Goal: Task Accomplishment & Management: Use online tool/utility

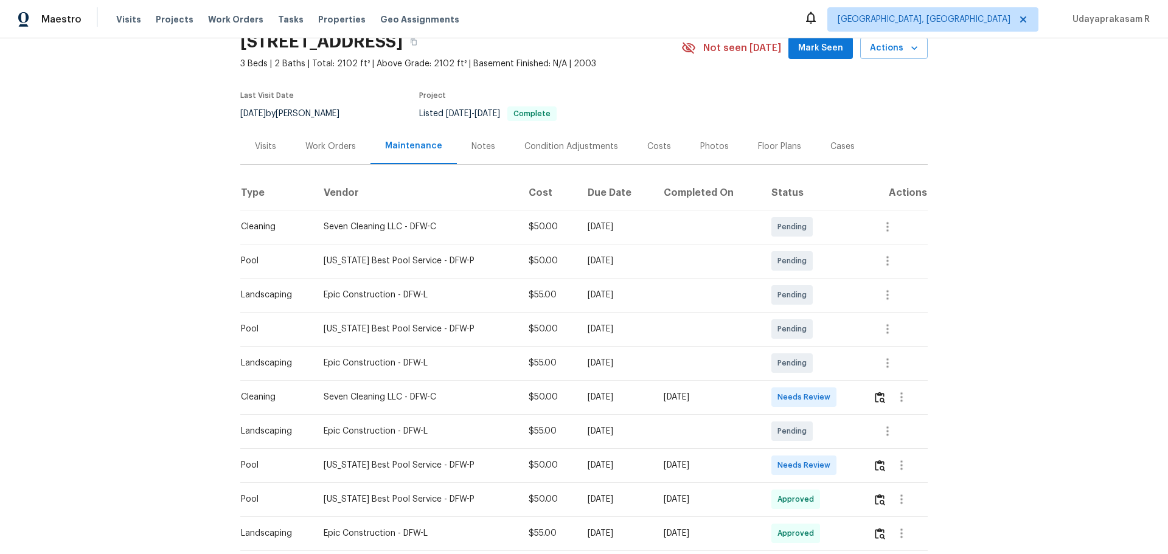
scroll to position [122, 0]
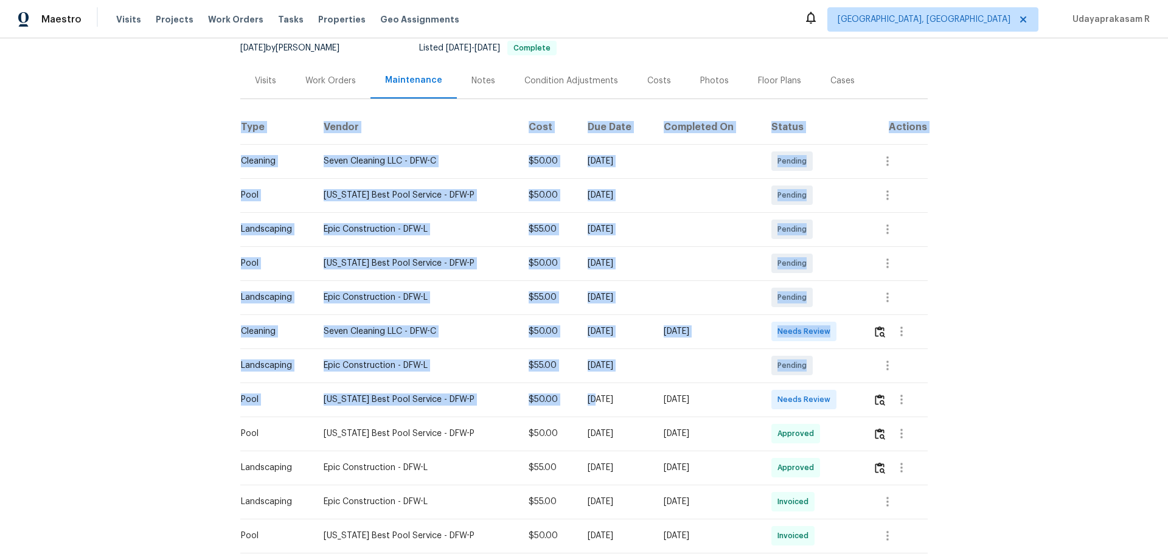
drag, startPoint x: 234, startPoint y: 394, endPoint x: 562, endPoint y: 394, distance: 328.5
click at [562, 364] on div "Back to all projects [STREET_ADDRESS] 3 Beds | 2 Baths | Total: 2102 ft² | Abov…" at bounding box center [584, 296] width 1168 height 516
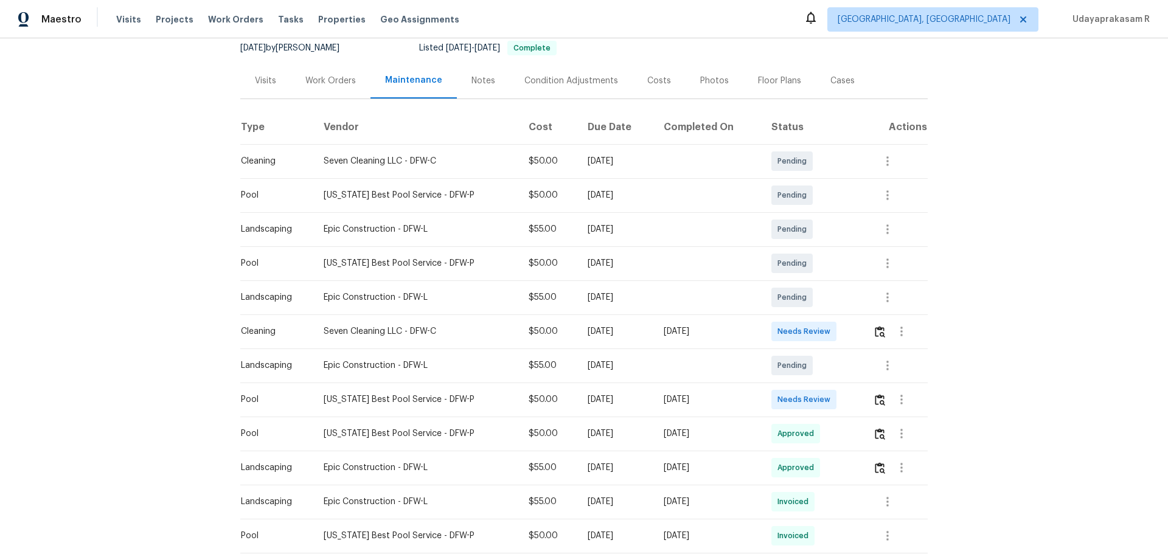
click at [603, 364] on div "[DATE]" at bounding box center [616, 400] width 57 height 12
click at [830, 364] on img "button" at bounding box center [880, 400] width 10 height 12
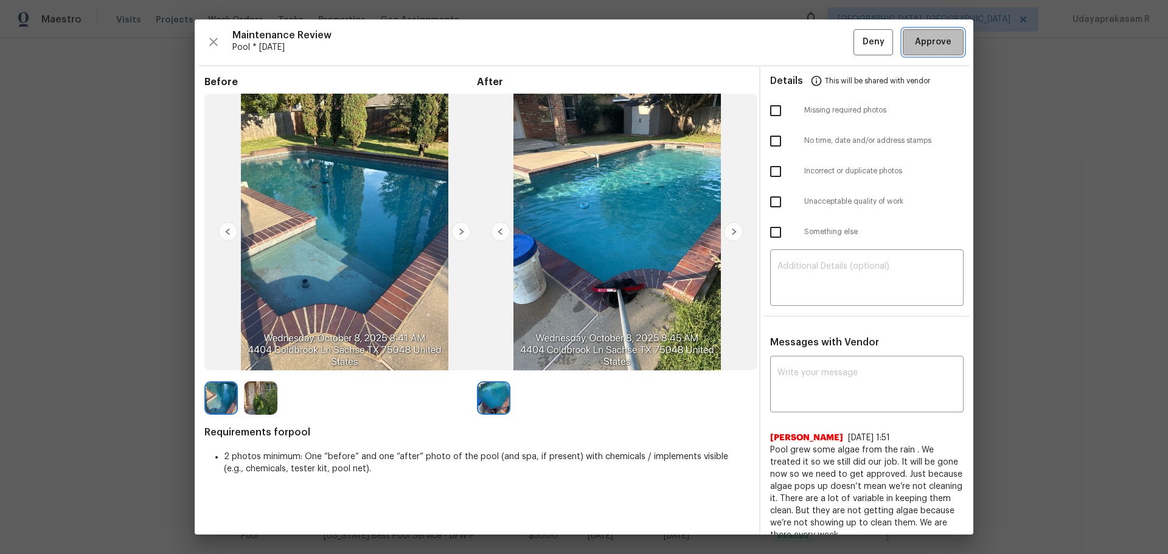
click at [830, 49] on span "Approve" at bounding box center [933, 42] width 36 height 15
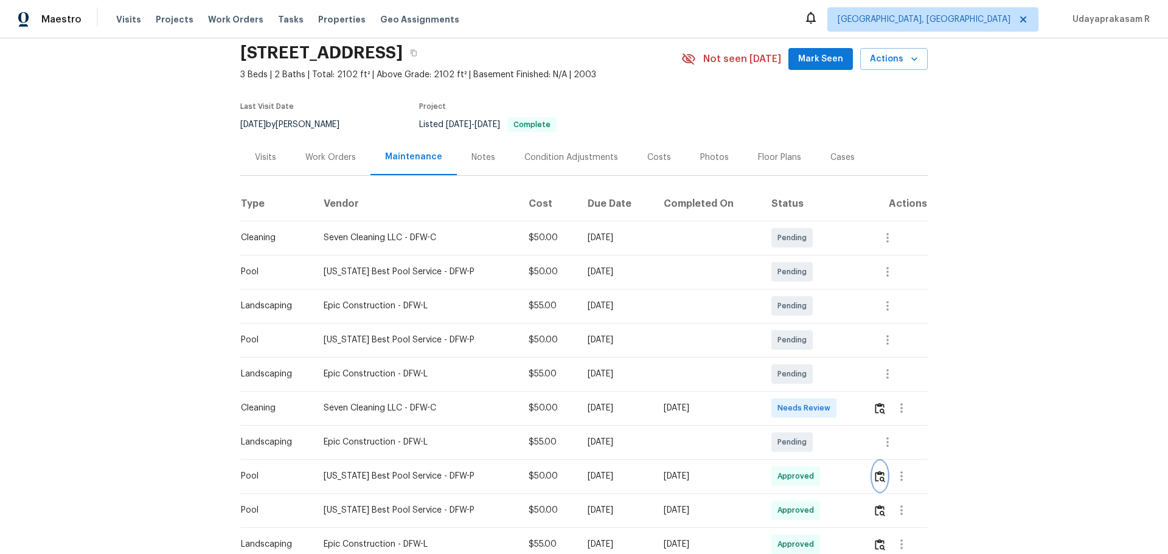
scroll to position [0, 0]
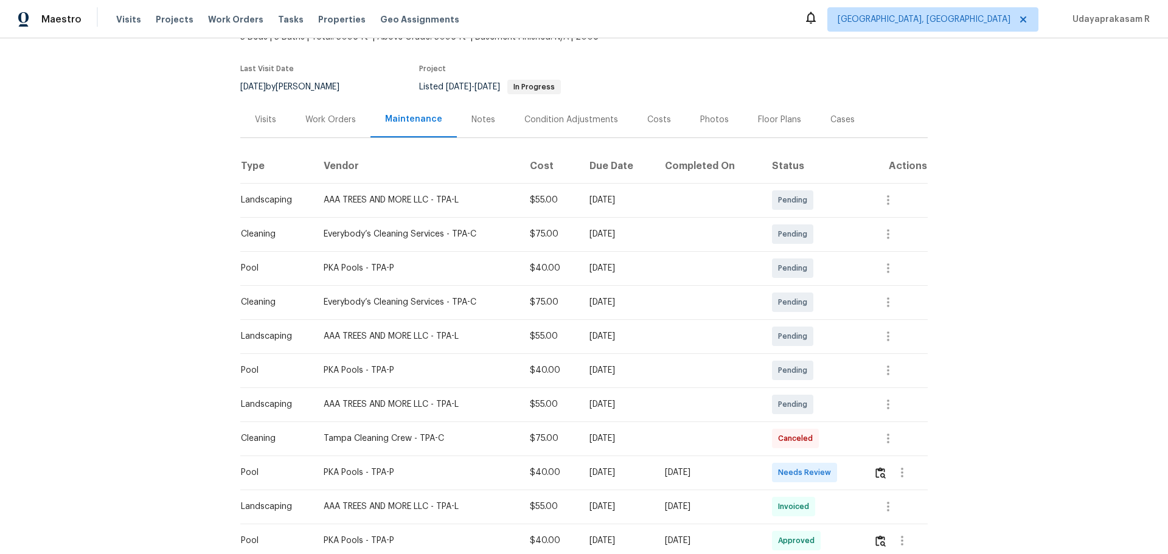
scroll to position [182, 0]
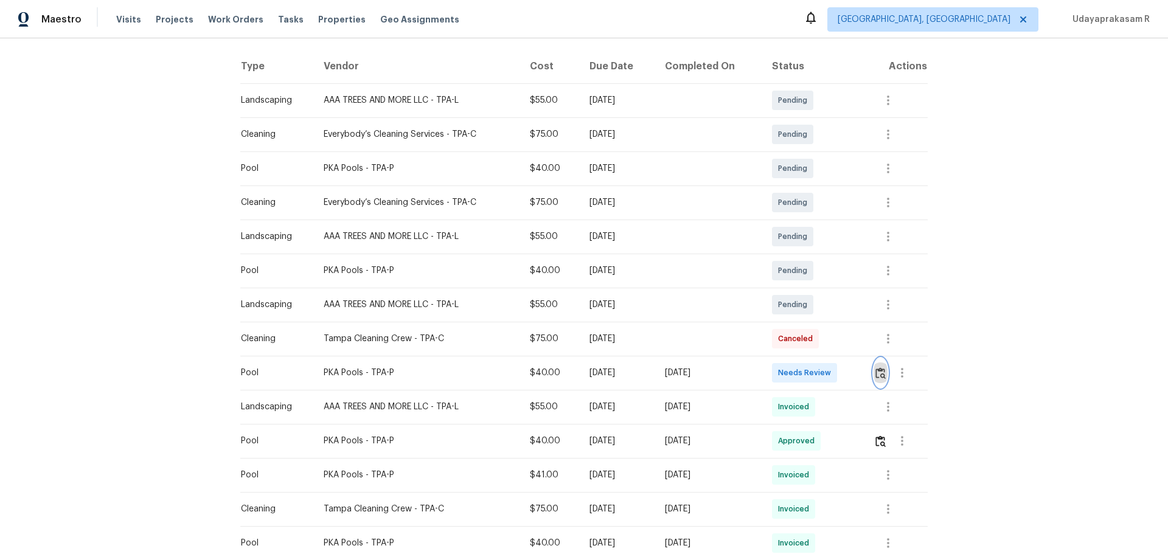
click at [830, 364] on img "button" at bounding box center [880, 373] width 10 height 12
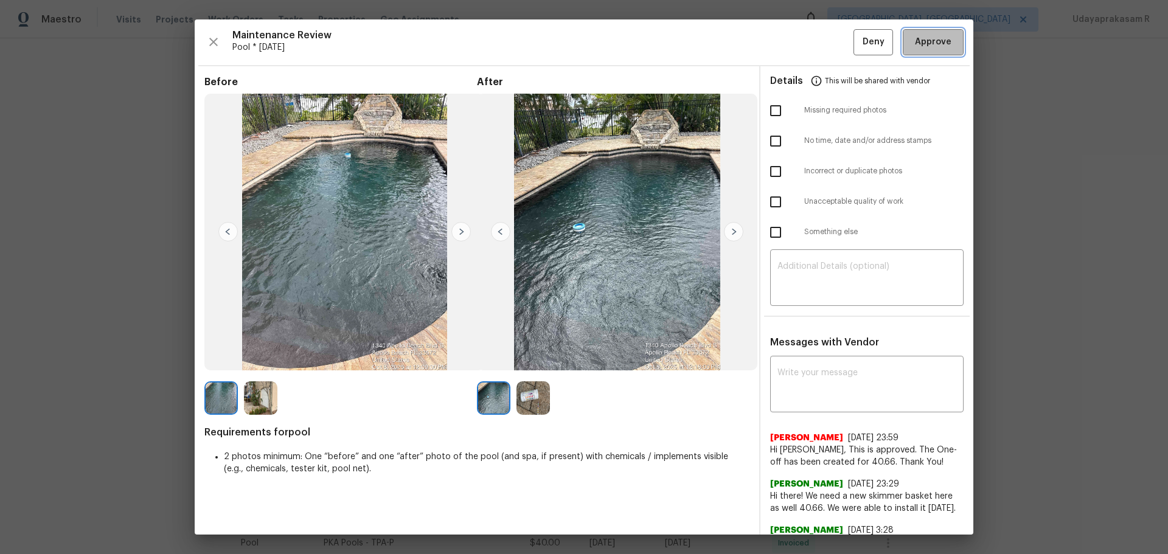
click at [830, 44] on span "Approve" at bounding box center [933, 42] width 36 height 15
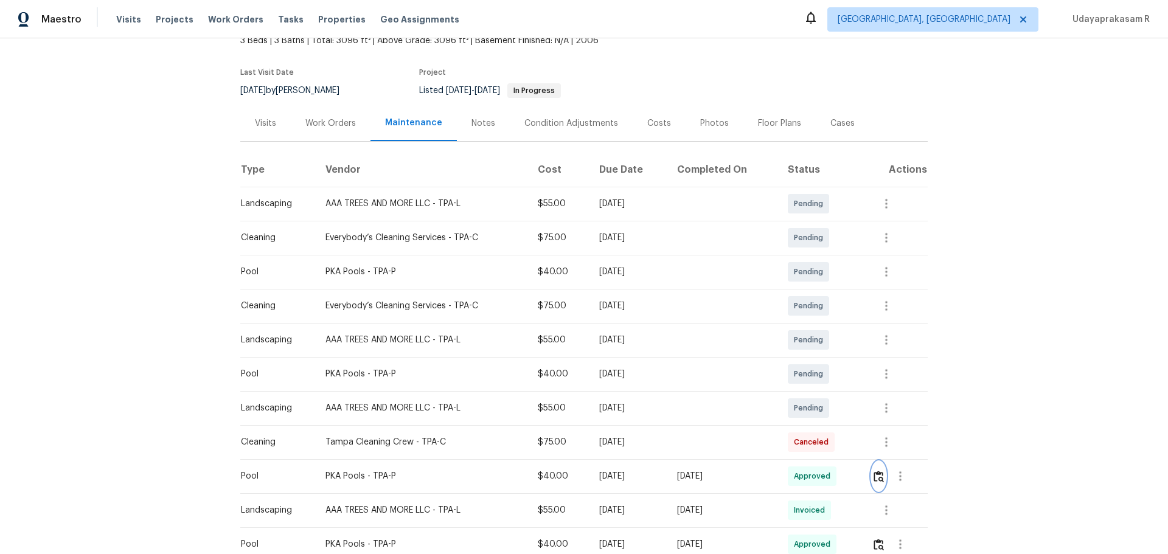
scroll to position [0, 0]
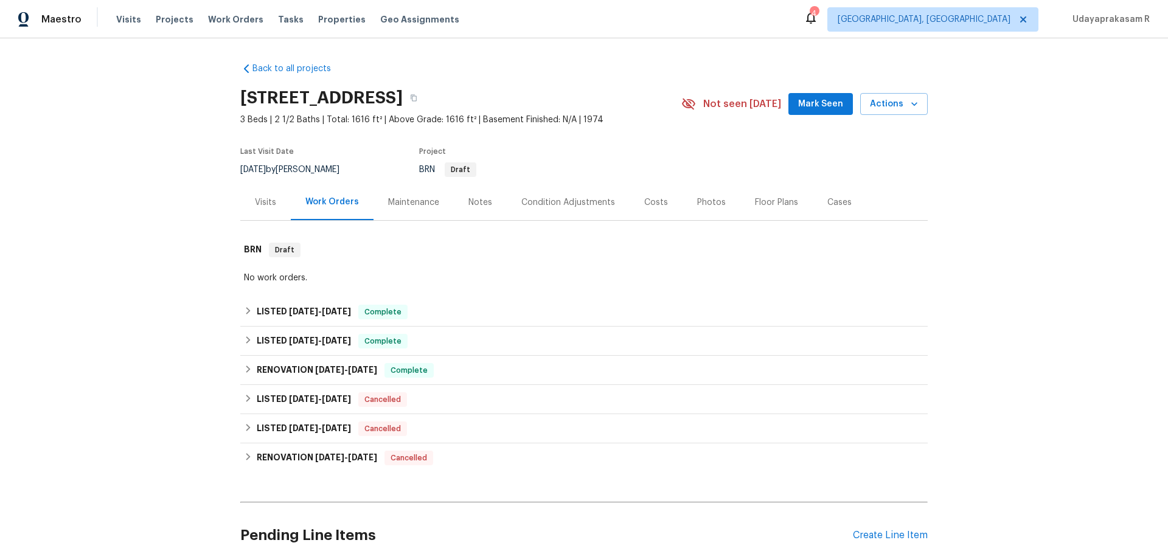
click at [405, 198] on div "Maintenance" at bounding box center [413, 202] width 51 height 12
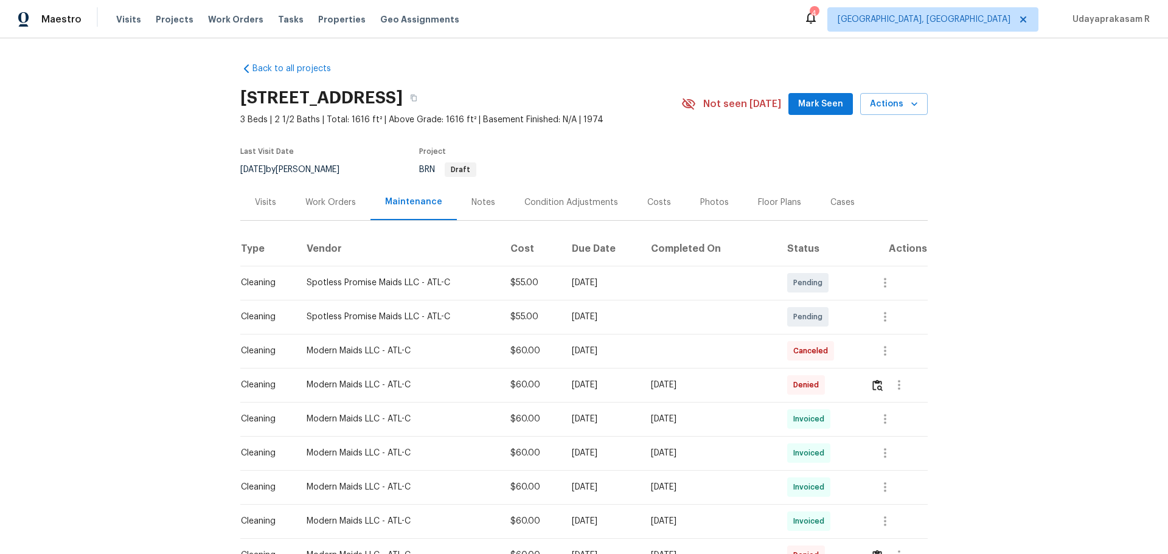
click at [263, 200] on div "Visits" at bounding box center [265, 202] width 21 height 12
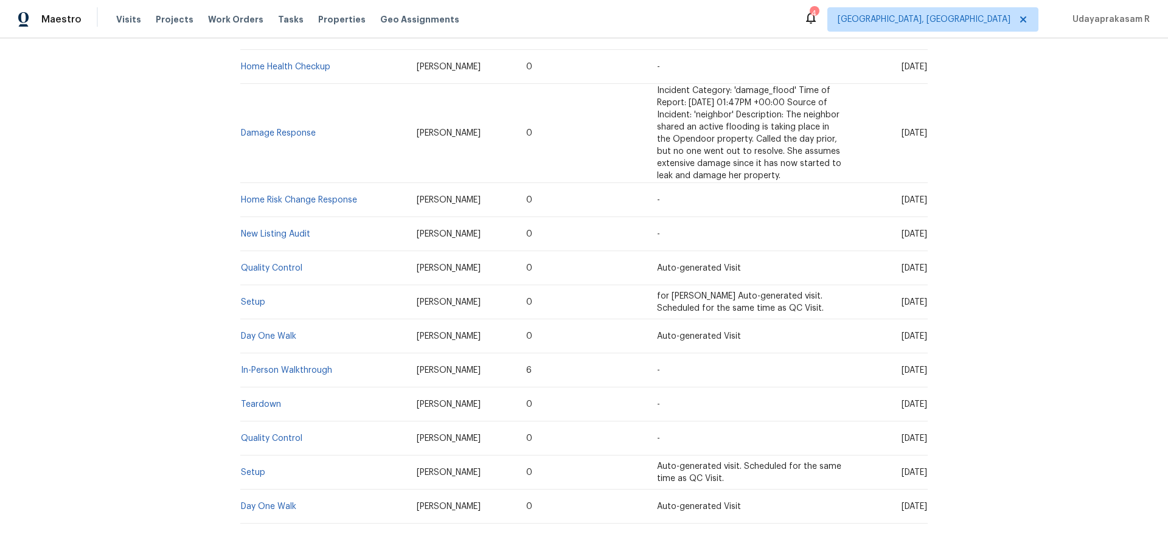
scroll to position [638, 0]
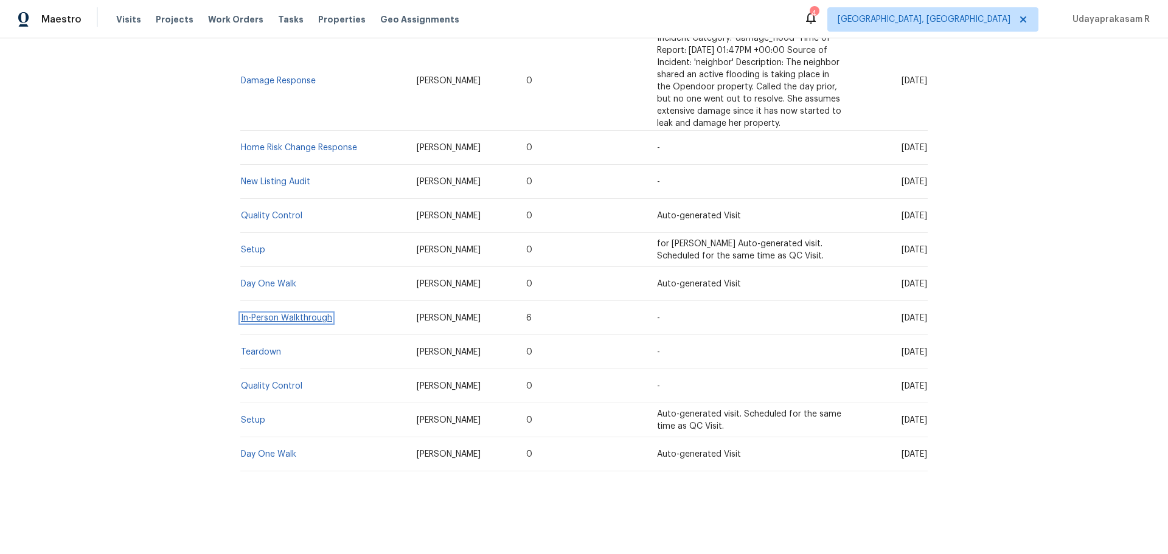
click at [253, 314] on link "In-Person Walkthrough" at bounding box center [286, 318] width 91 height 9
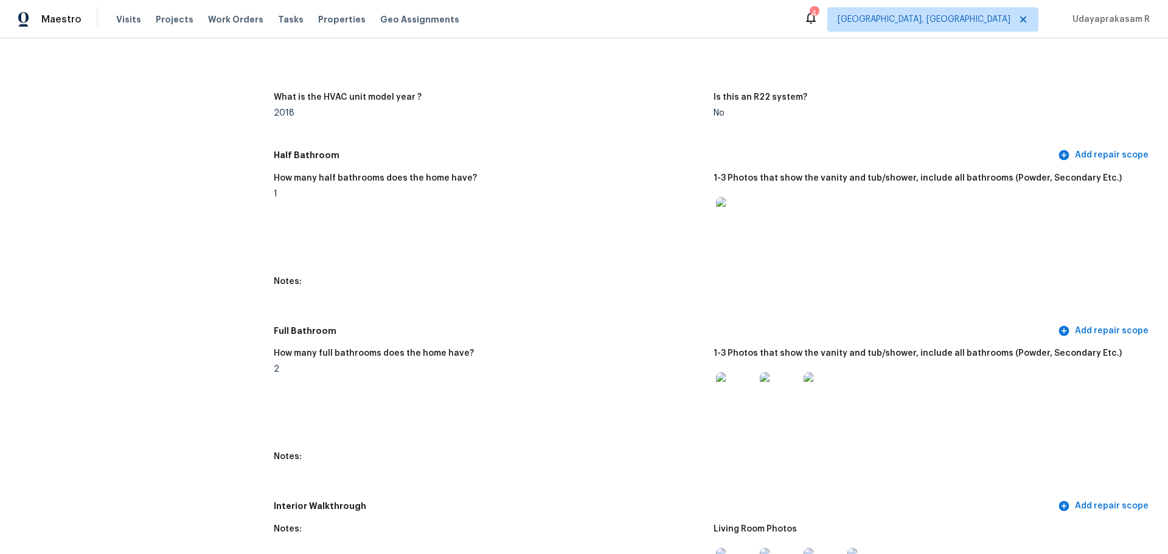
scroll to position [1521, 0]
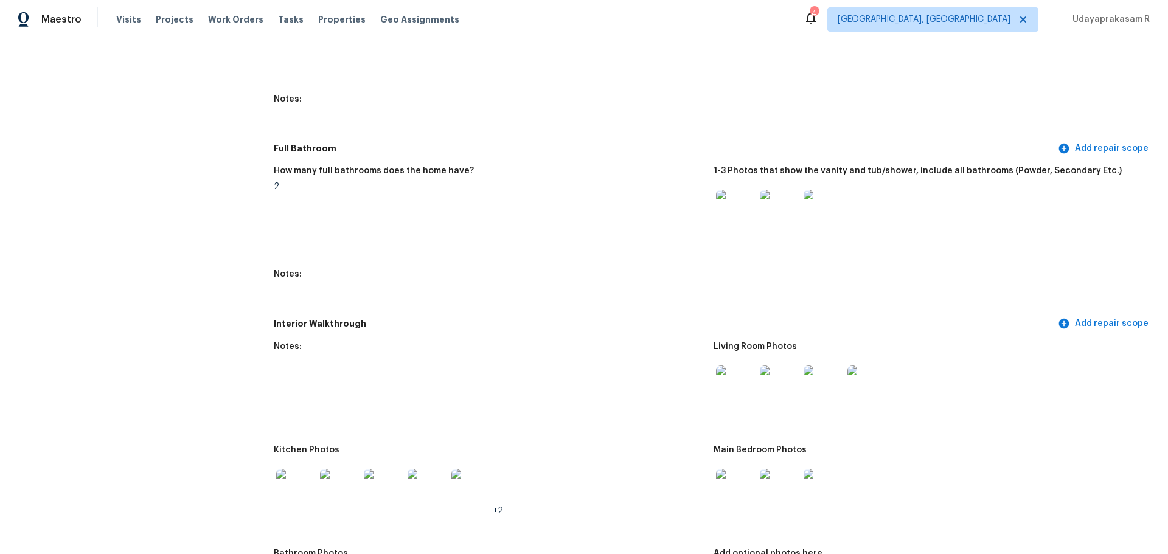
click at [740, 200] on img at bounding box center [735, 209] width 39 height 39
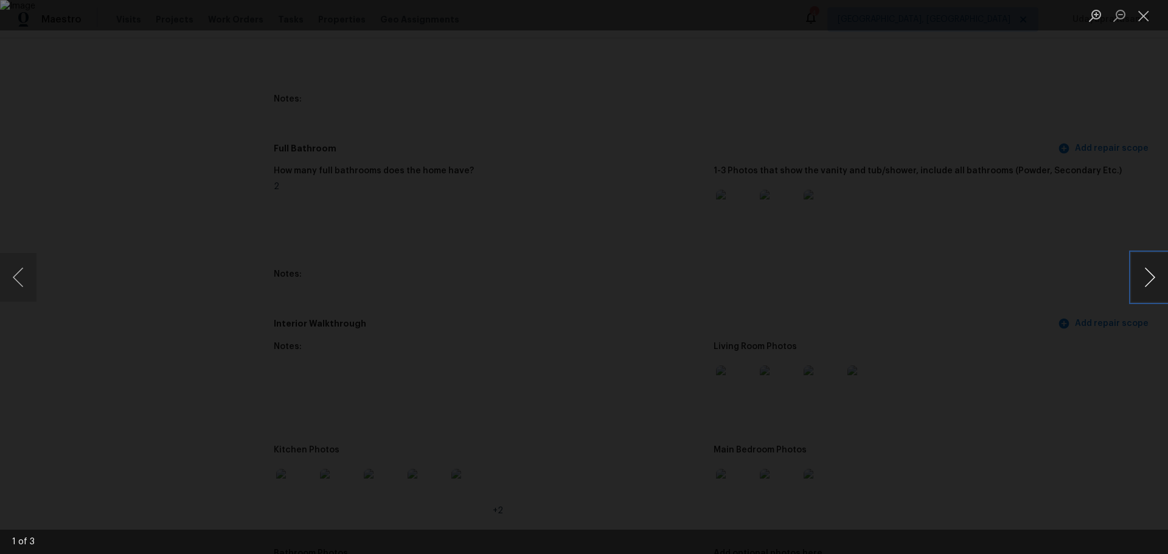
click at [1153, 286] on button "Next image" at bounding box center [1149, 277] width 36 height 49
click at [25, 272] on button "Previous image" at bounding box center [18, 277] width 36 height 49
click at [1151, 272] on button "Next image" at bounding box center [1149, 277] width 36 height 49
click at [19, 277] on button "Previous image" at bounding box center [18, 277] width 36 height 49
click at [1161, 272] on button "Next image" at bounding box center [1149, 277] width 36 height 49
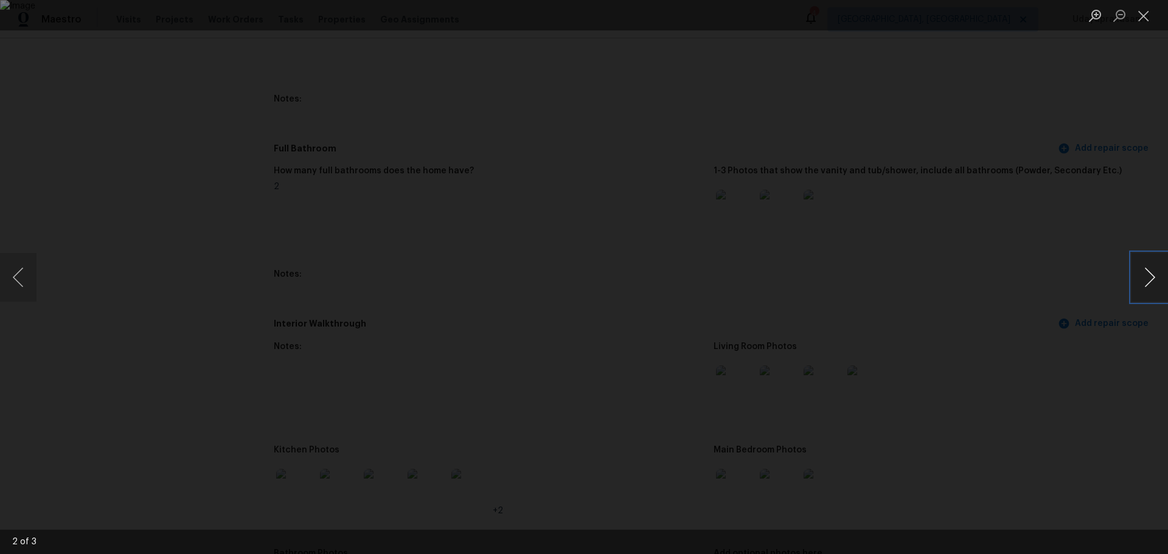
click at [1161, 272] on button "Next image" at bounding box center [1149, 277] width 36 height 49
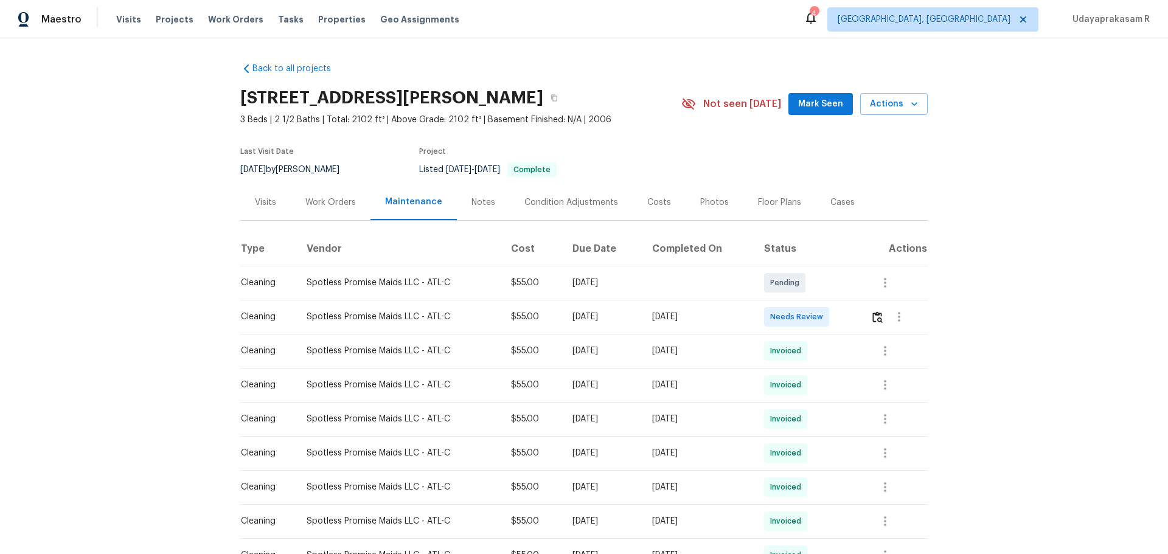
scroll to position [122, 0]
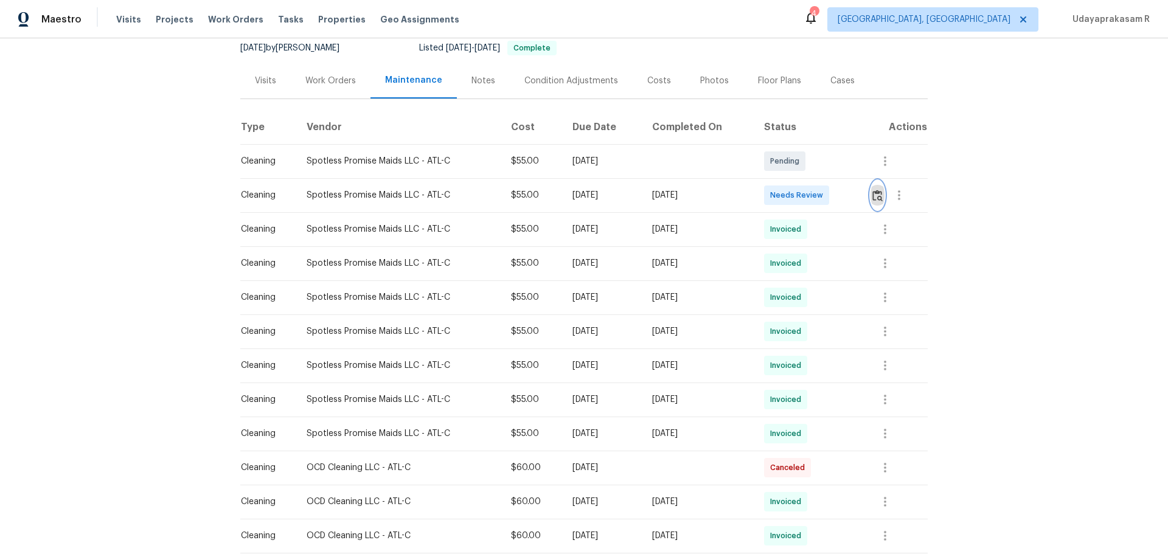
click at [875, 202] on button "button" at bounding box center [877, 195] width 14 height 29
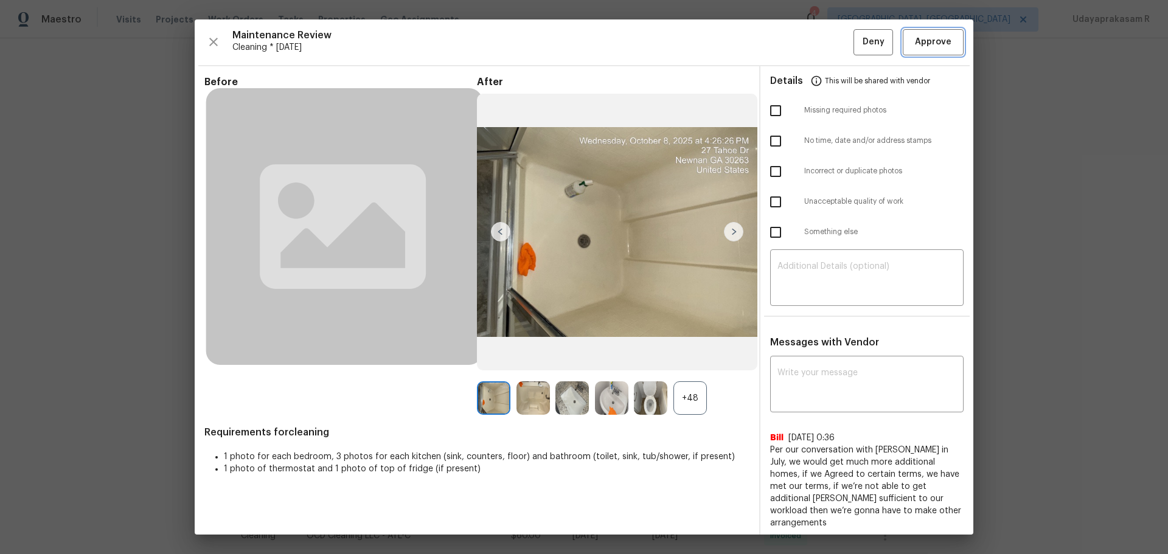
click at [918, 38] on span "Approve" at bounding box center [933, 42] width 36 height 15
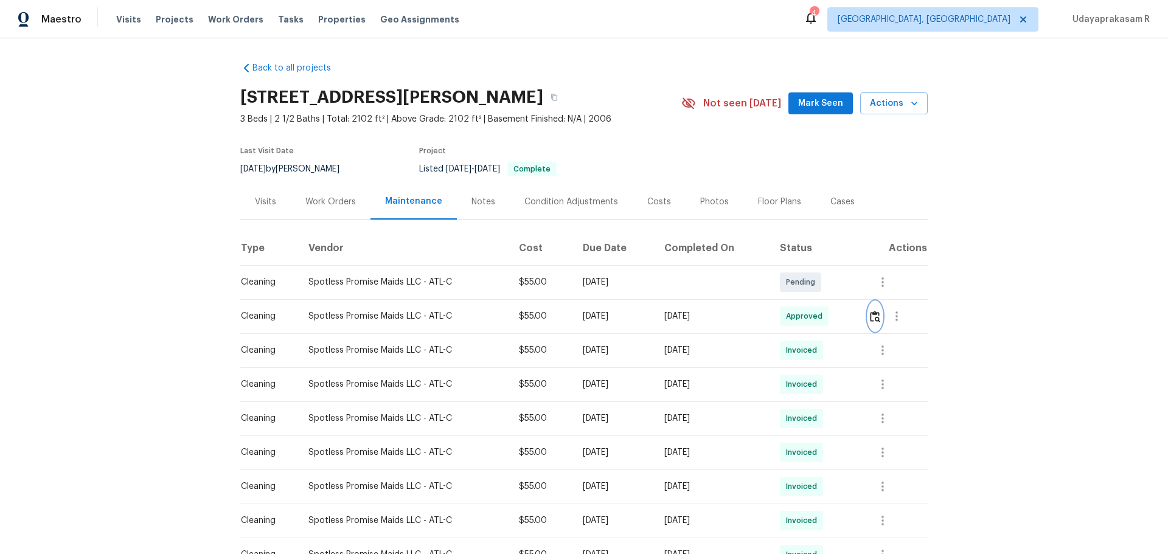
scroll to position [0, 0]
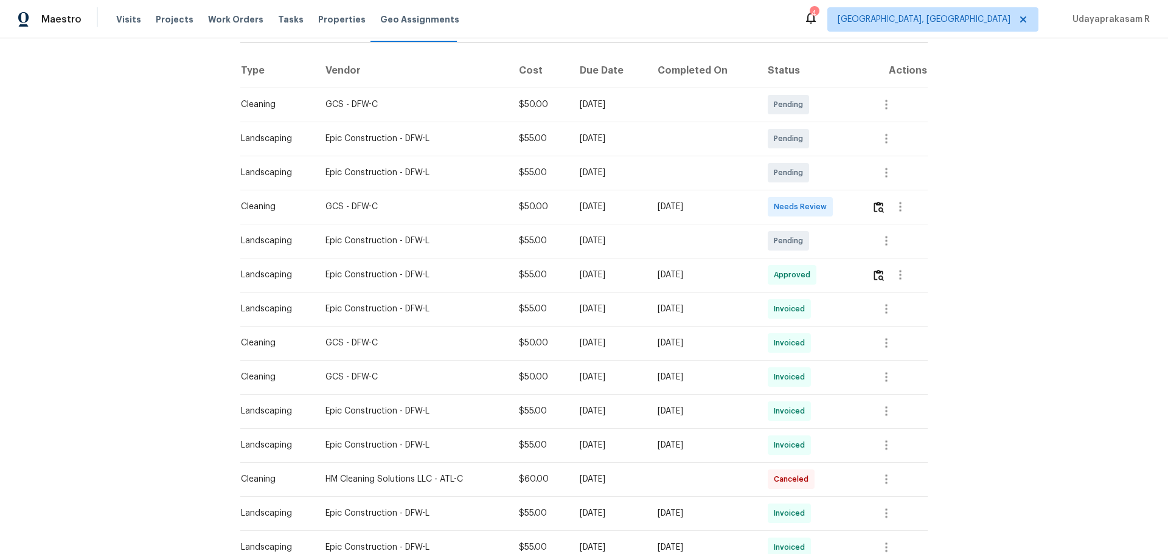
scroll to position [182, 0]
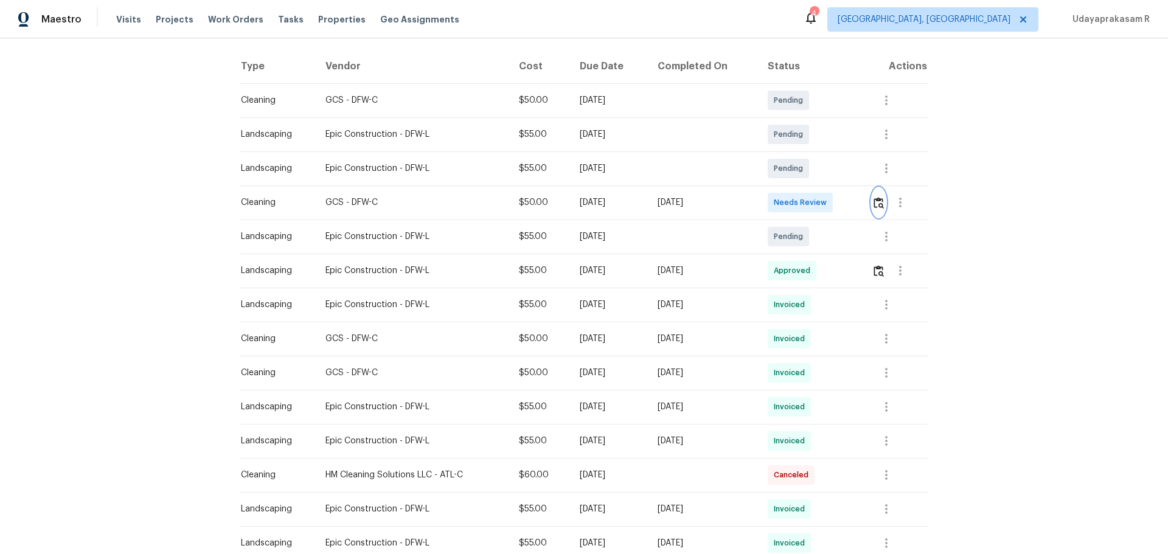
click at [830, 200] on img "button" at bounding box center [878, 203] width 10 height 12
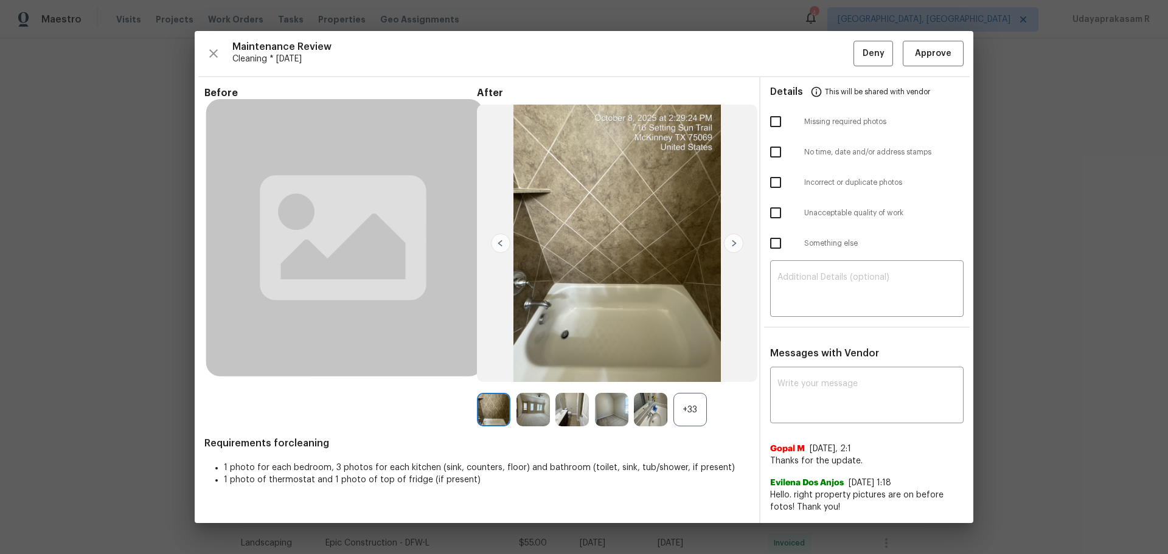
click at [679, 364] on div "+33" at bounding box center [689, 409] width 33 height 33
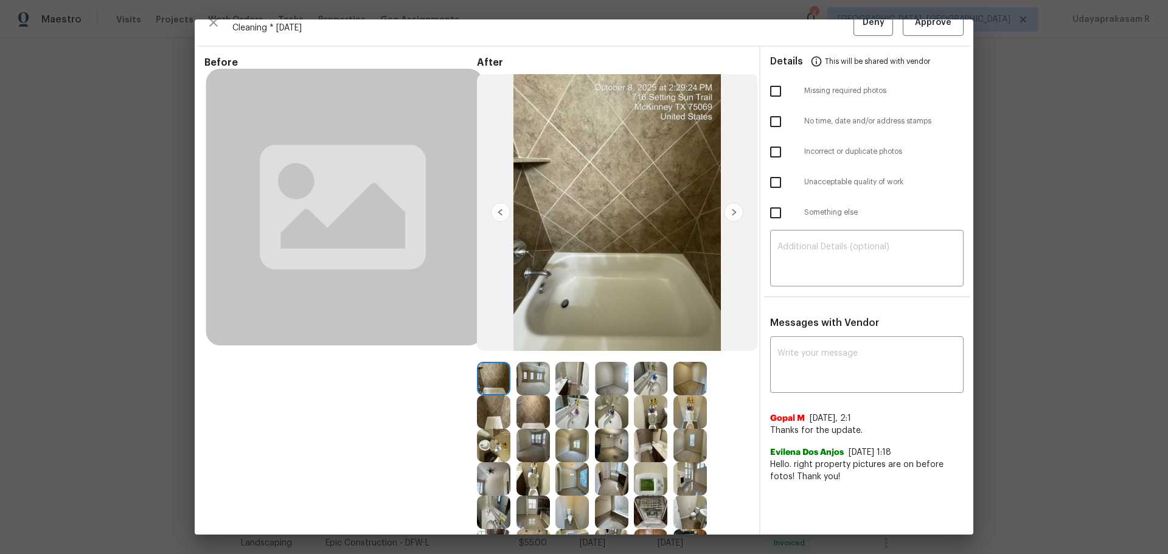
scroll to position [0, 0]
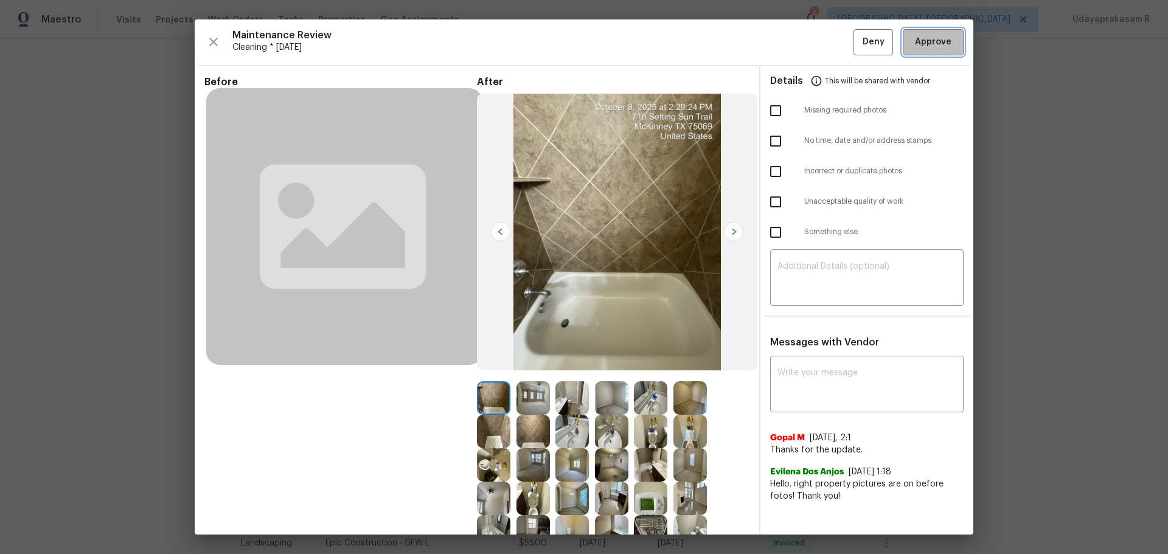
click at [830, 36] on span "Approve" at bounding box center [933, 42] width 36 height 15
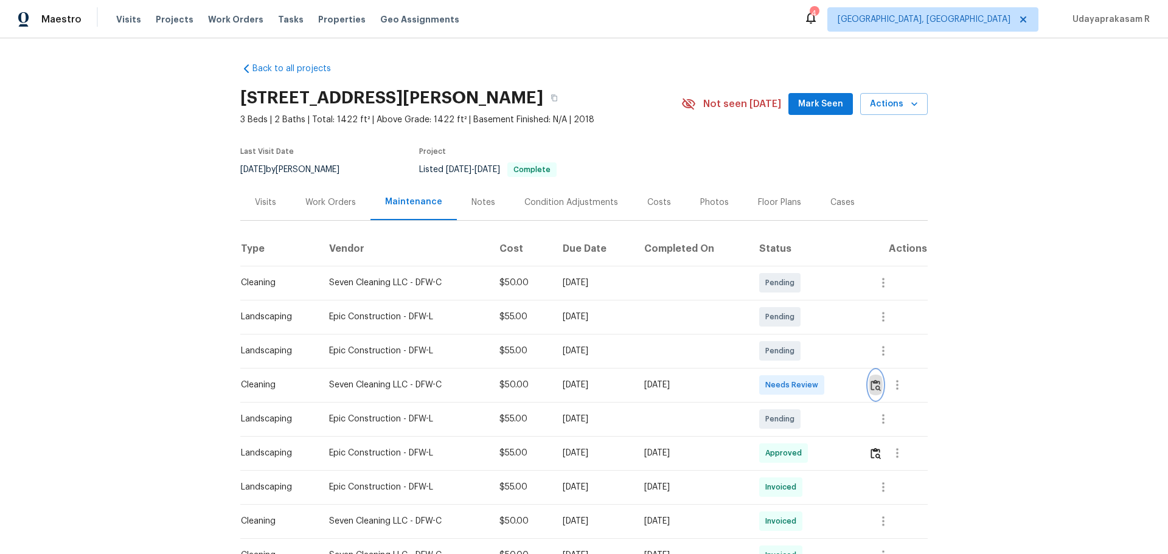
click at [830, 364] on img "button" at bounding box center [875, 386] width 10 height 12
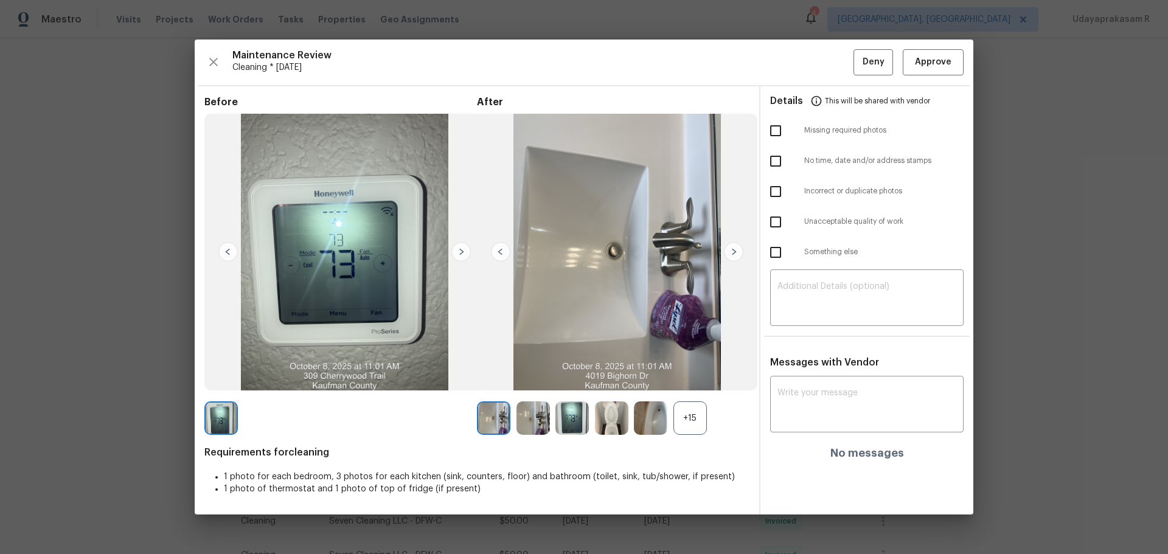
click at [733, 248] on img at bounding box center [733, 251] width 19 height 19
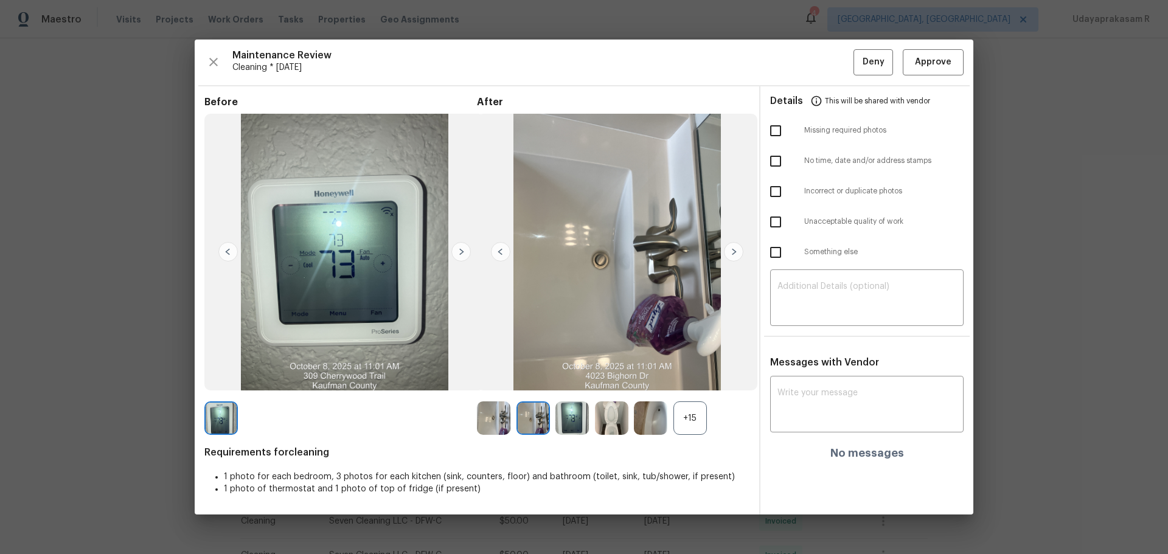
click at [733, 248] on img at bounding box center [733, 251] width 19 height 19
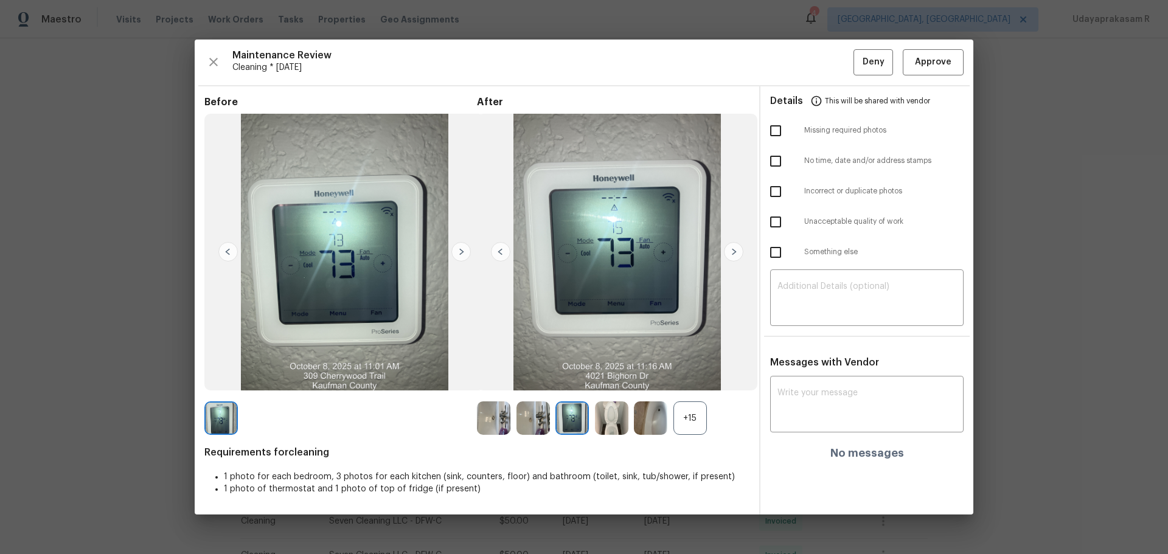
click at [733, 248] on img at bounding box center [733, 251] width 19 height 19
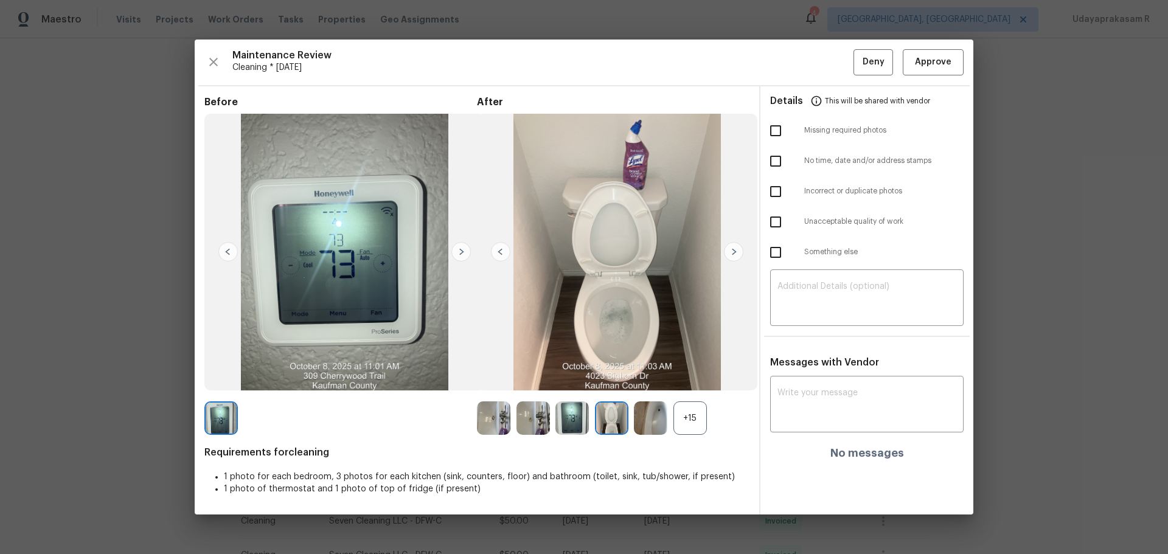
click at [733, 248] on img at bounding box center [733, 251] width 19 height 19
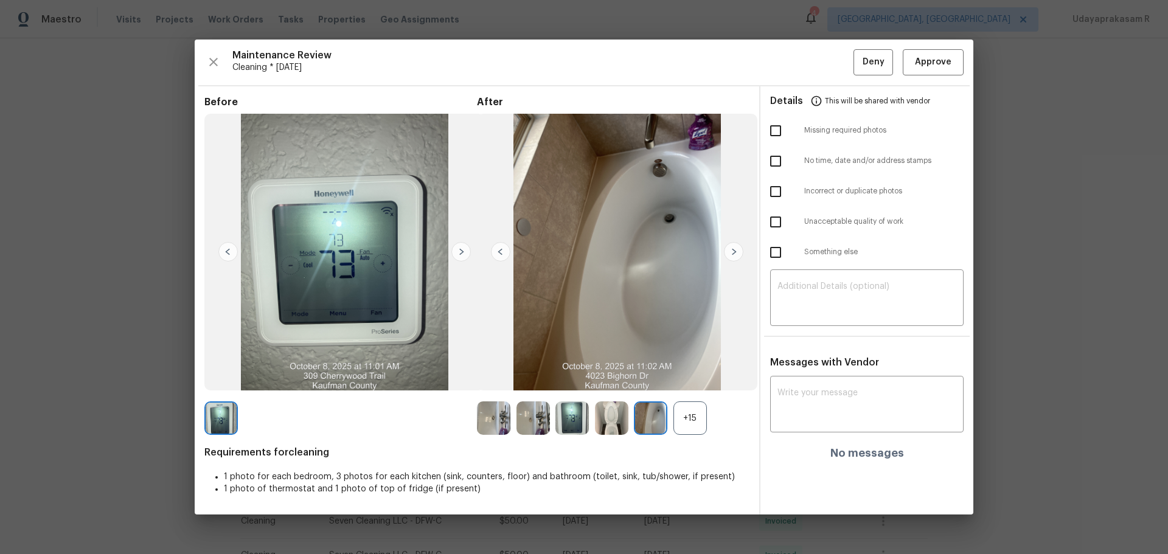
click at [733, 248] on img at bounding box center [733, 251] width 19 height 19
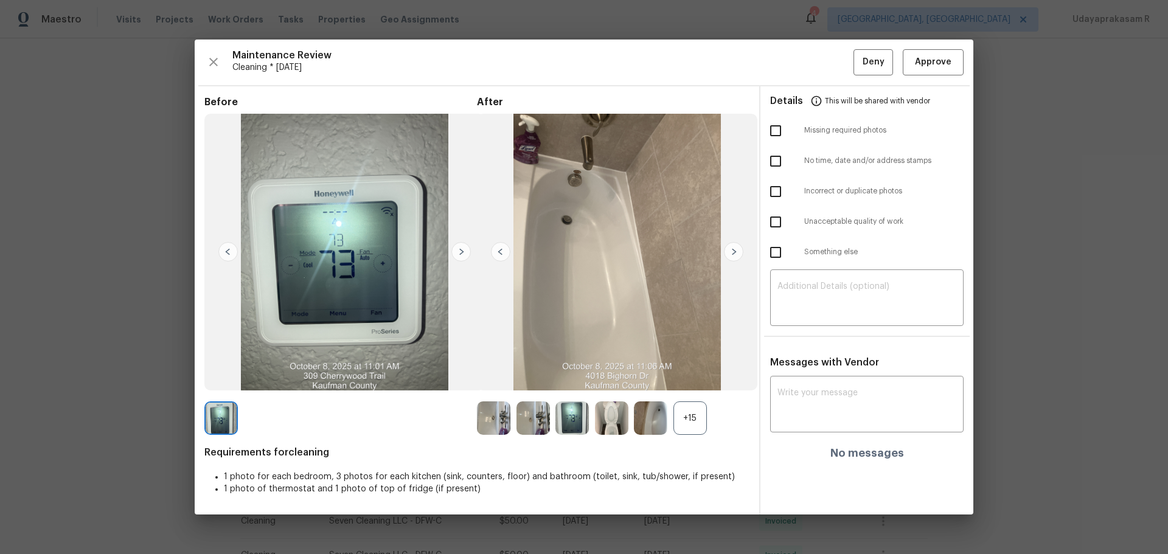
click at [733, 248] on img at bounding box center [733, 251] width 19 height 19
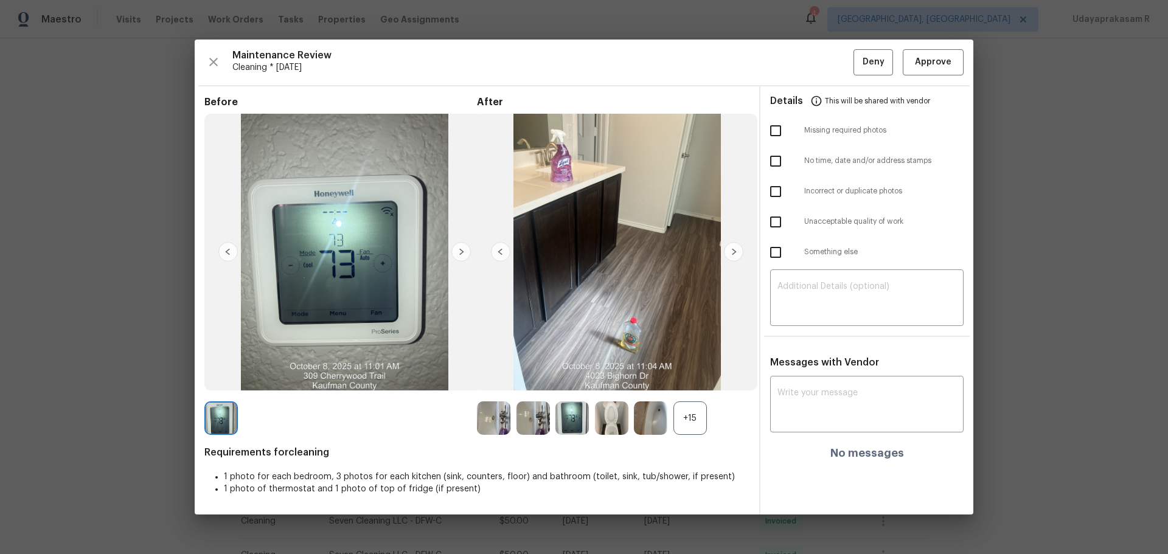
click at [733, 248] on img at bounding box center [733, 251] width 19 height 19
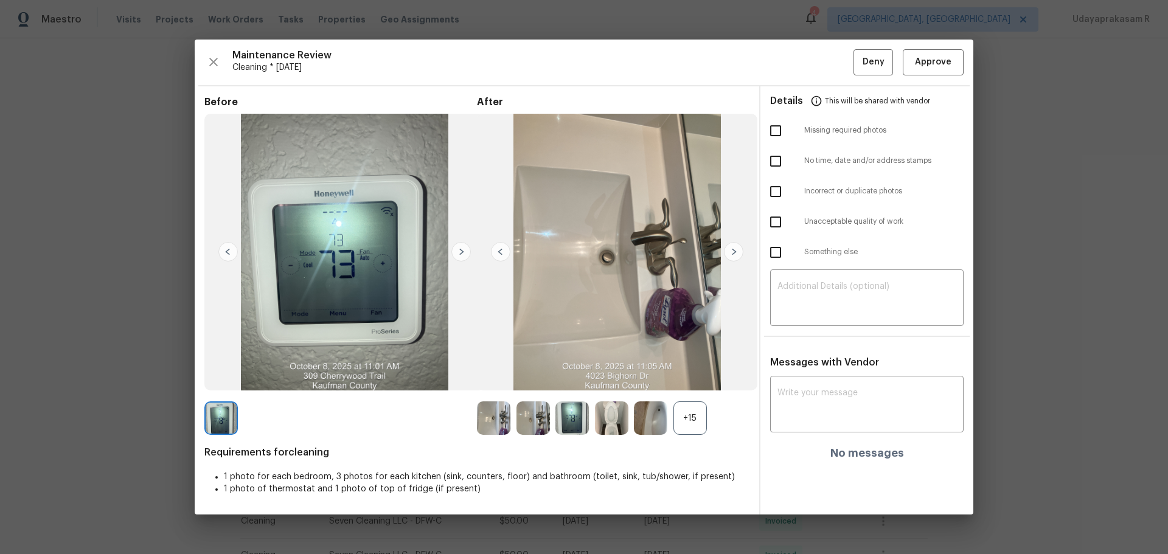
click at [733, 248] on img at bounding box center [733, 251] width 19 height 19
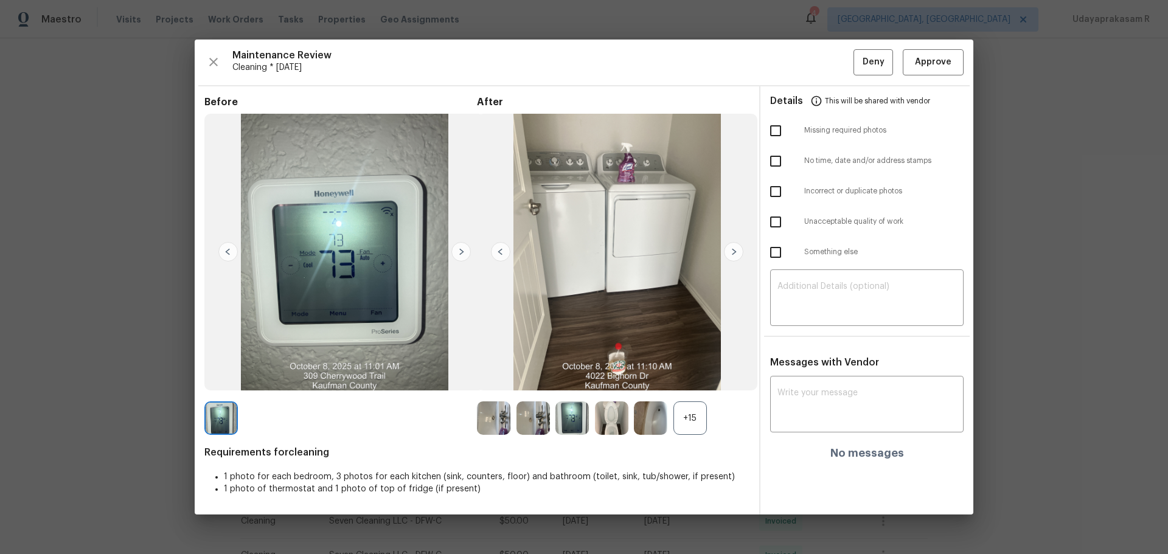
click at [733, 248] on img at bounding box center [733, 251] width 19 height 19
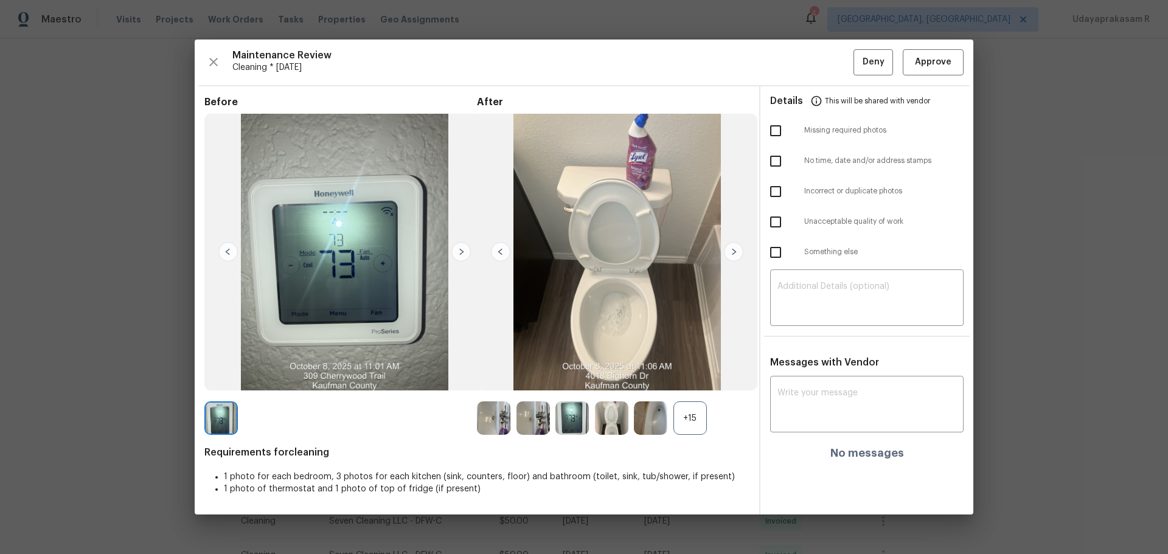
click at [733, 248] on img at bounding box center [733, 251] width 19 height 19
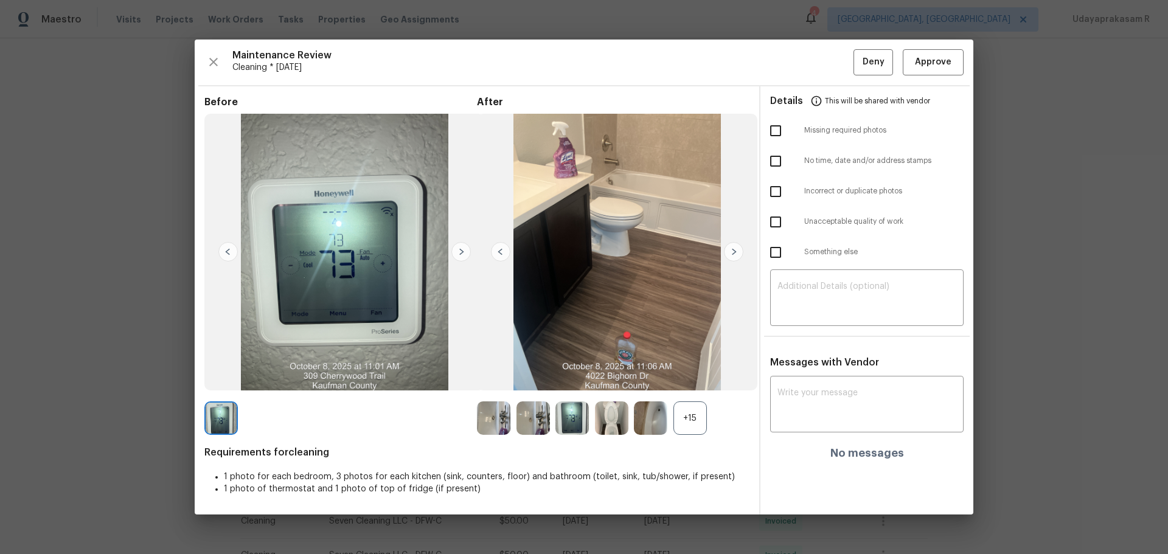
click at [733, 248] on img at bounding box center [733, 251] width 19 height 19
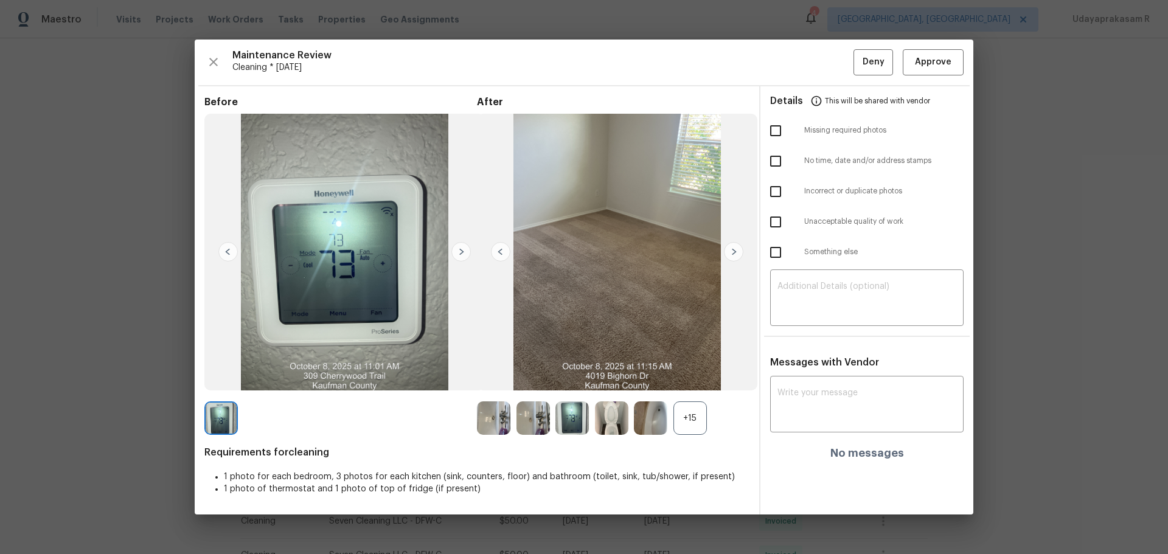
click at [733, 248] on img at bounding box center [733, 251] width 19 height 19
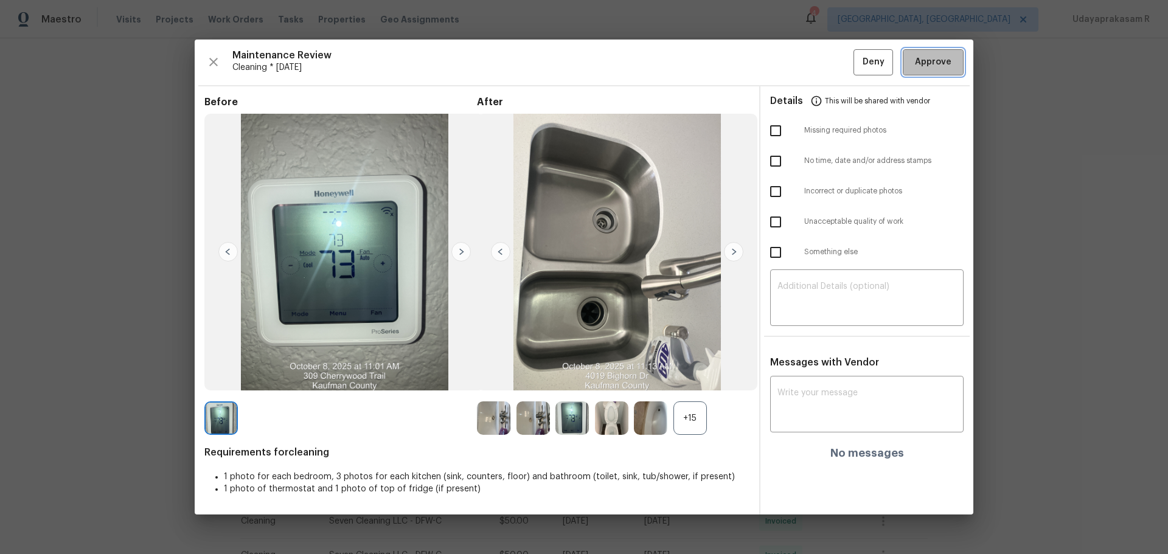
click at [830, 64] on span "Approve" at bounding box center [933, 62] width 36 height 15
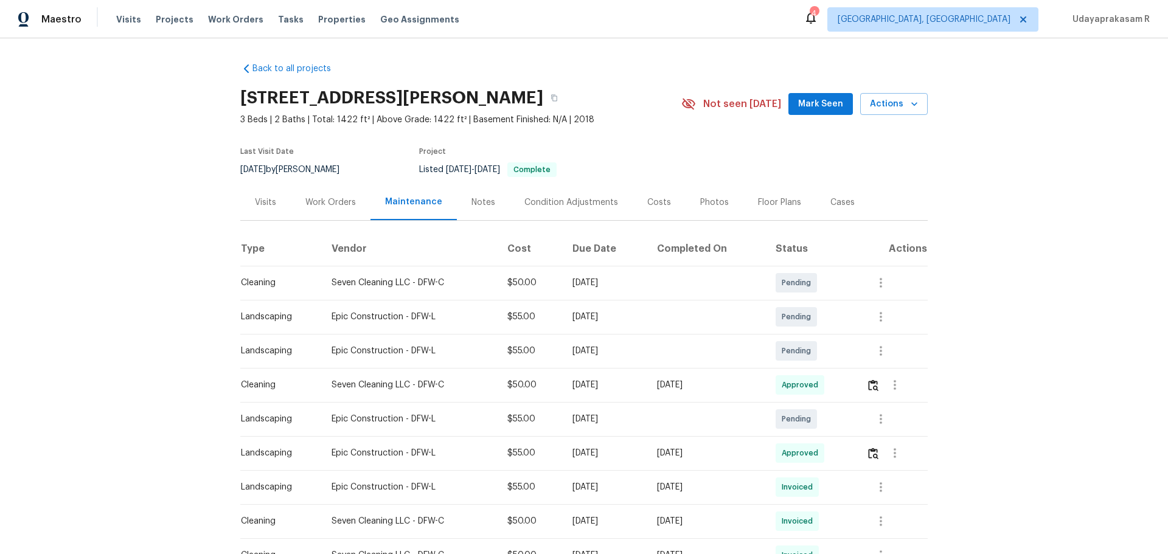
click at [830, 272] on div "Back to all projects 4021 Bighorn Dr, Forney, TX 75114 3 Beds | 2 Baths | Total…" at bounding box center [584, 296] width 1168 height 516
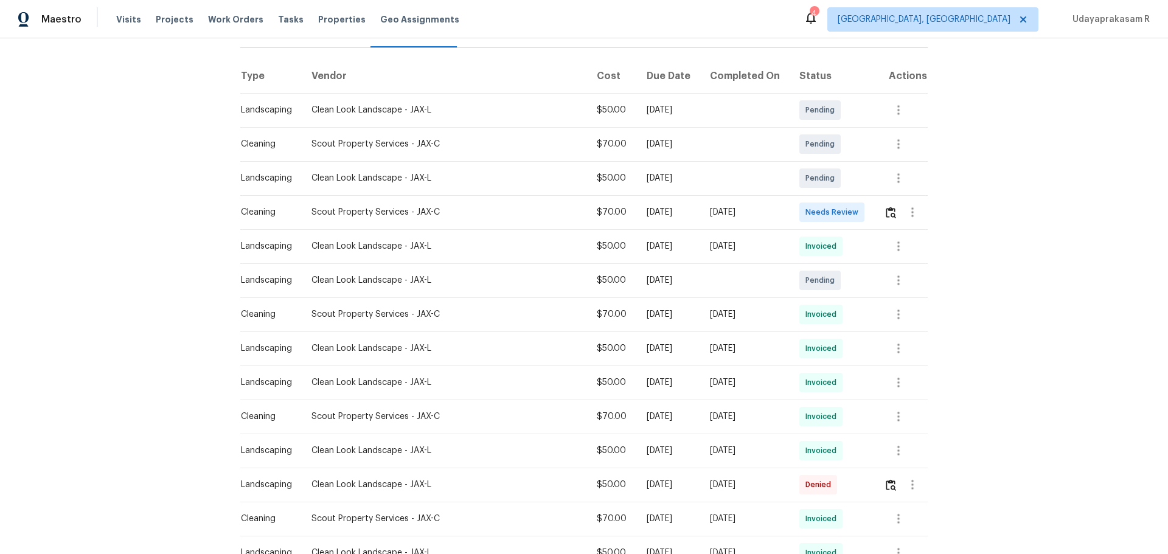
scroll to position [182, 0]
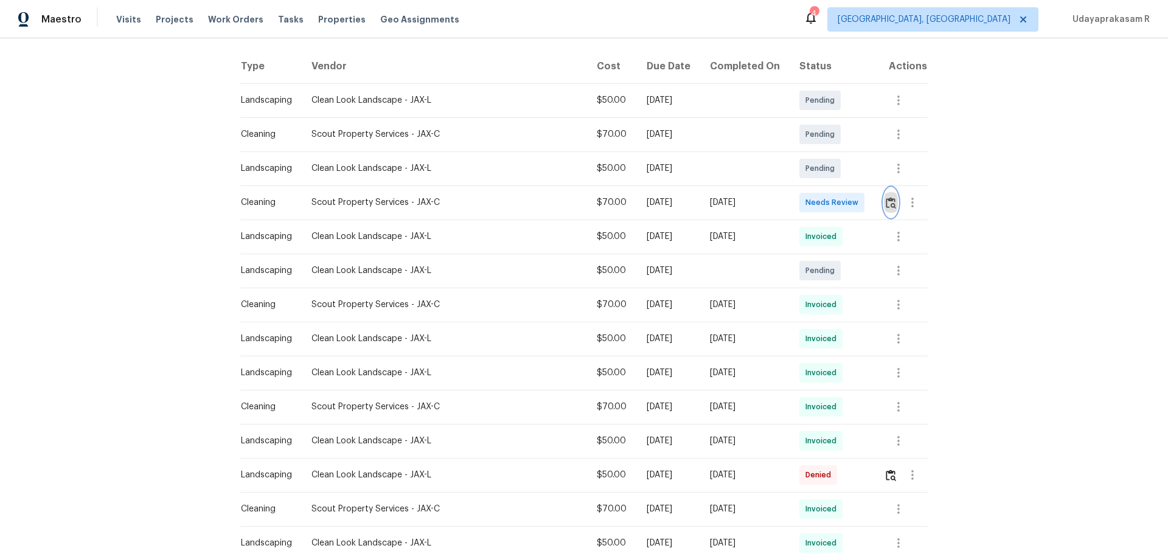
click at [886, 209] on img "button" at bounding box center [891, 203] width 10 height 12
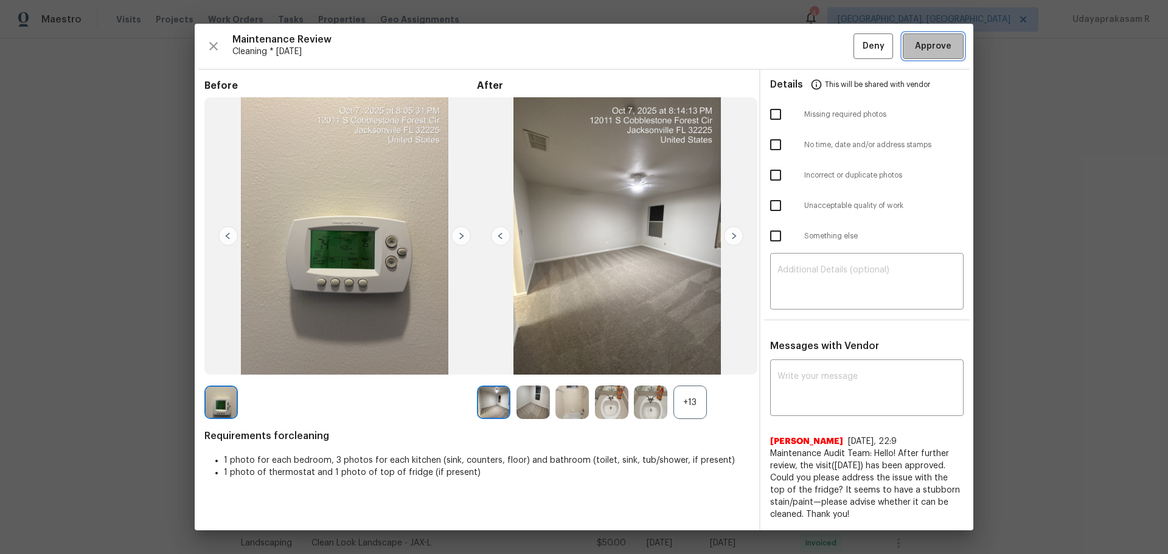
click at [926, 47] on span "Approve" at bounding box center [933, 46] width 36 height 15
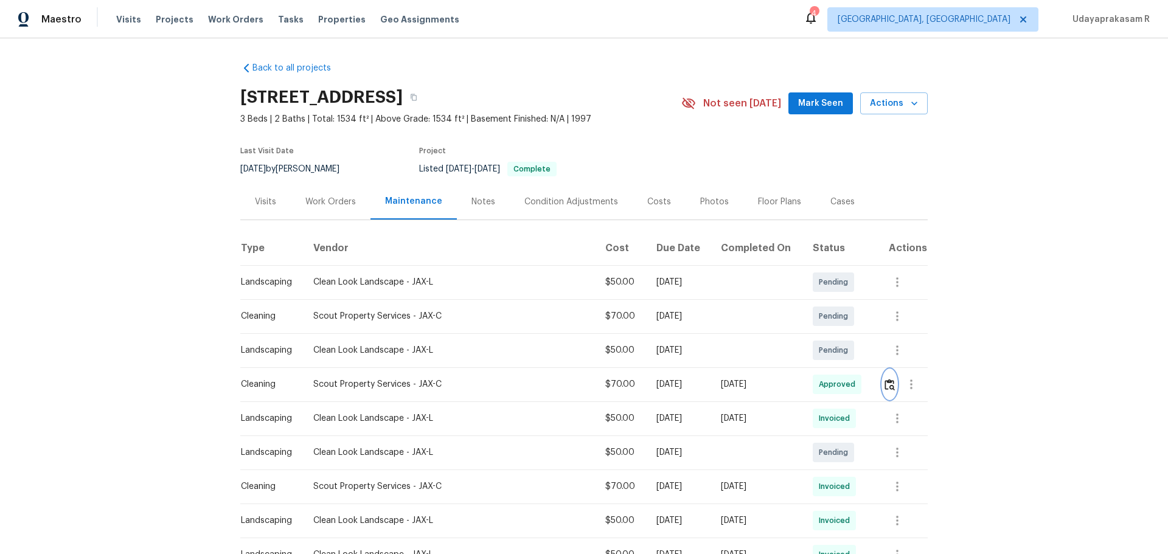
scroll to position [0, 0]
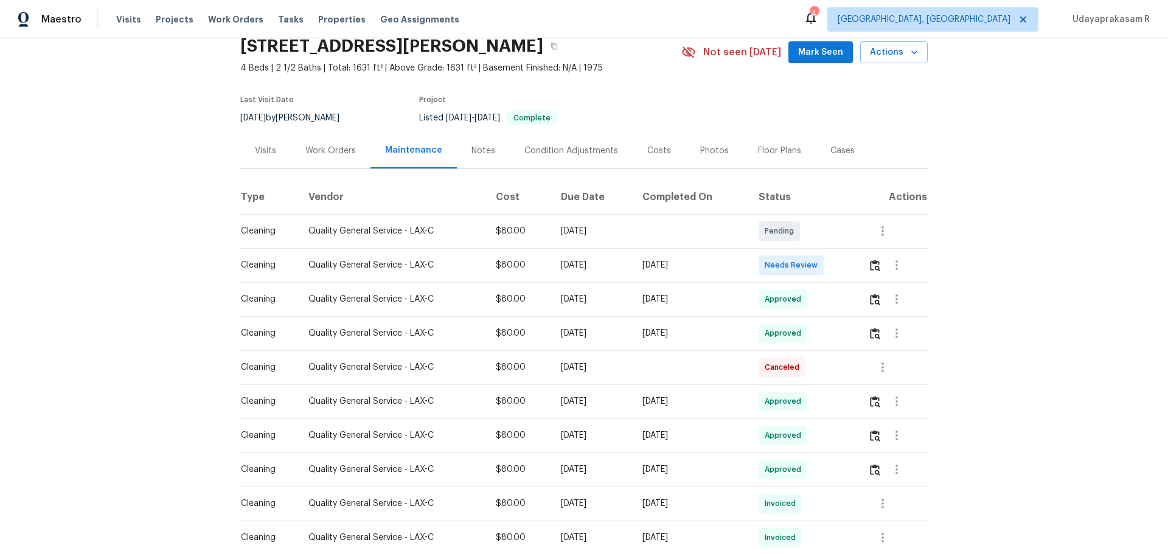
scroll to position [122, 0]
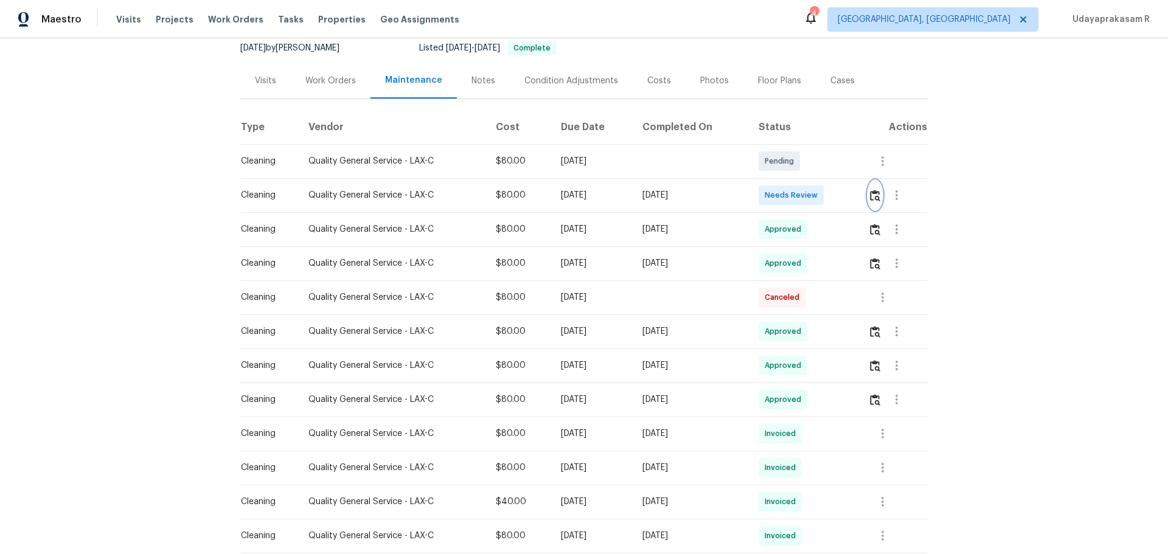
click at [830, 198] on img "button" at bounding box center [875, 196] width 10 height 12
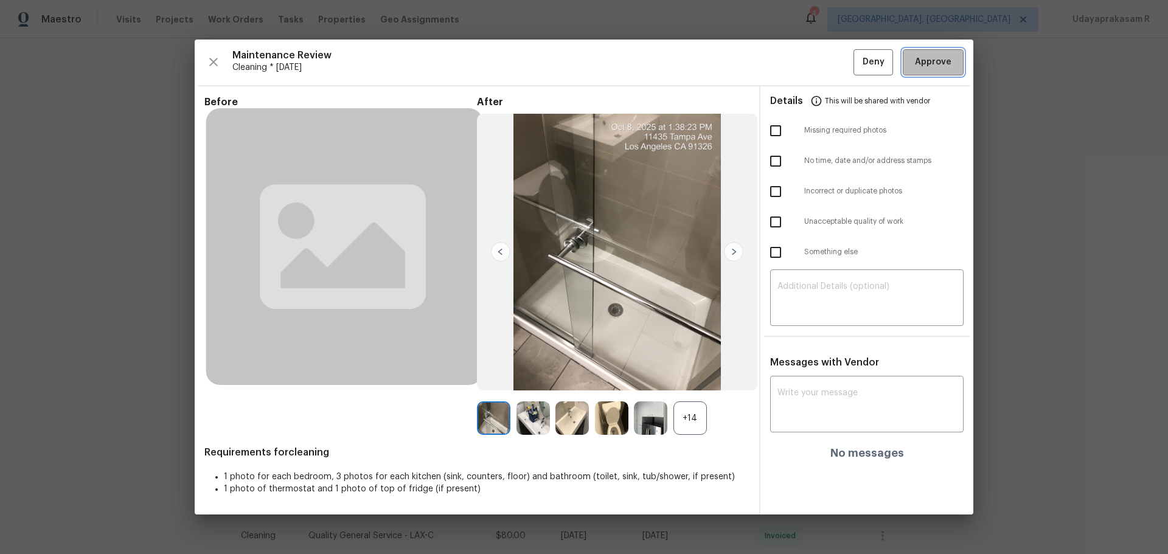
click at [830, 54] on button "Approve" at bounding box center [933, 62] width 61 height 26
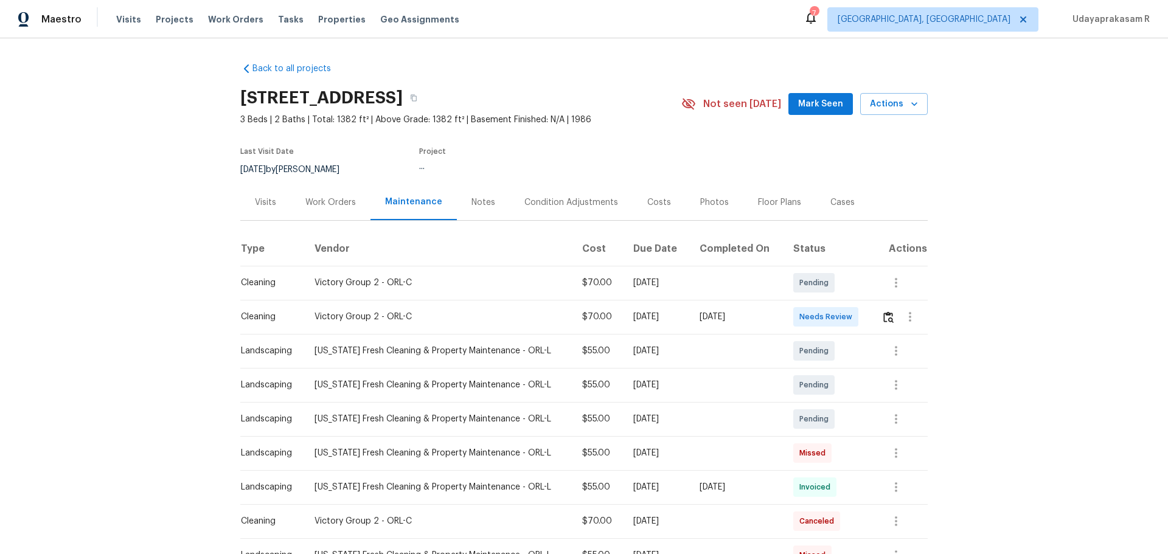
scroll to position [61, 0]
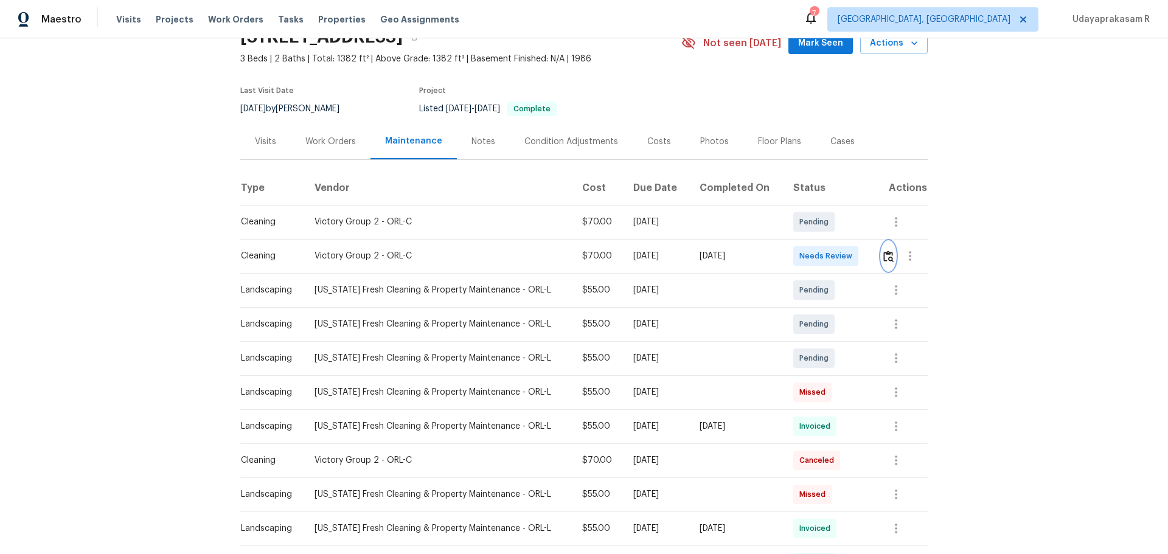
click at [884, 255] on img "button" at bounding box center [888, 257] width 10 height 12
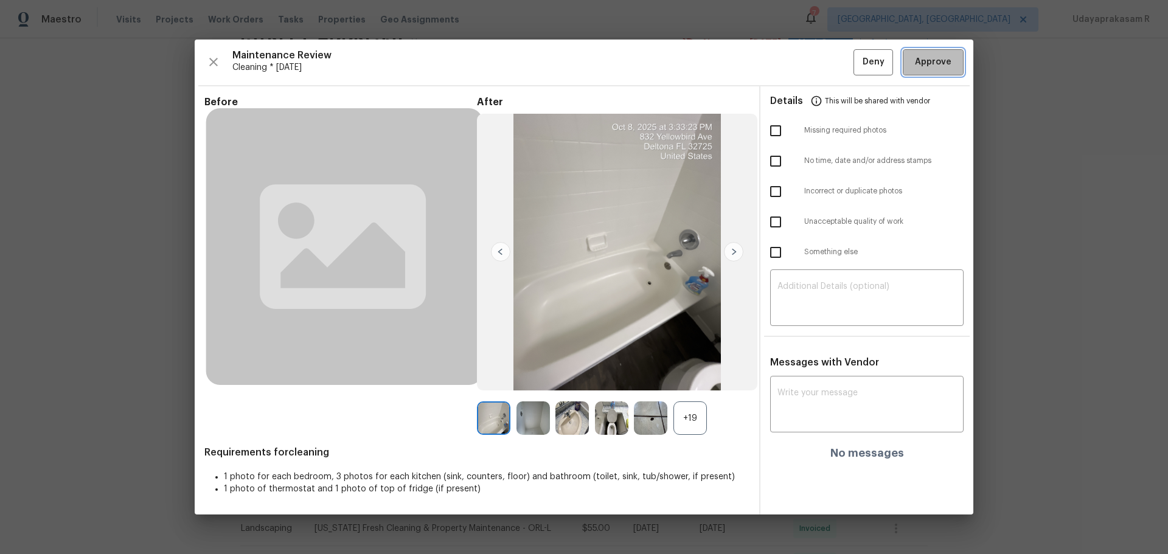
click at [929, 63] on span "Approve" at bounding box center [933, 62] width 36 height 15
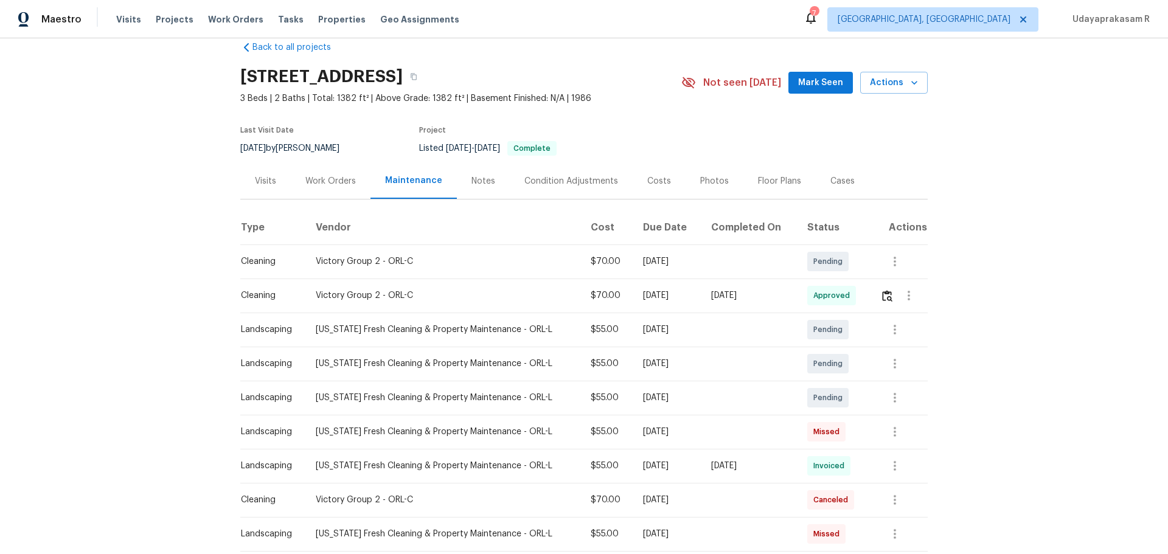
scroll to position [0, 0]
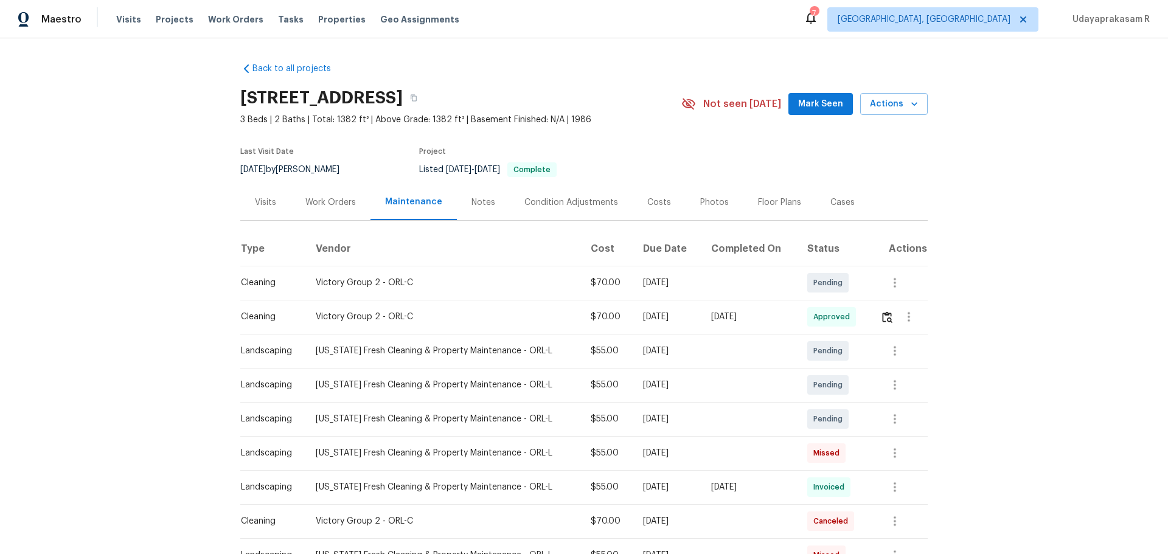
click at [1053, 227] on div "Back to all projects 832 Yellowbird Ave, Deltona, FL 32725 3 Beds | 2 Baths | T…" at bounding box center [584, 296] width 1168 height 516
